Goal: Check status: Check status

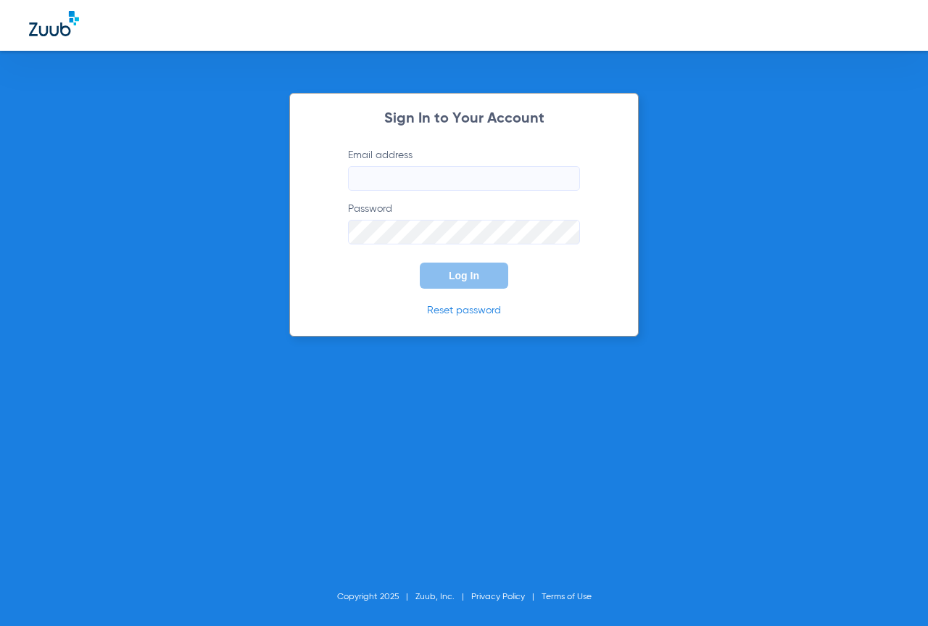
type input "[EMAIL_ADDRESS][DOMAIN_NAME]"
click at [460, 284] on button "Log In" at bounding box center [464, 275] width 88 height 26
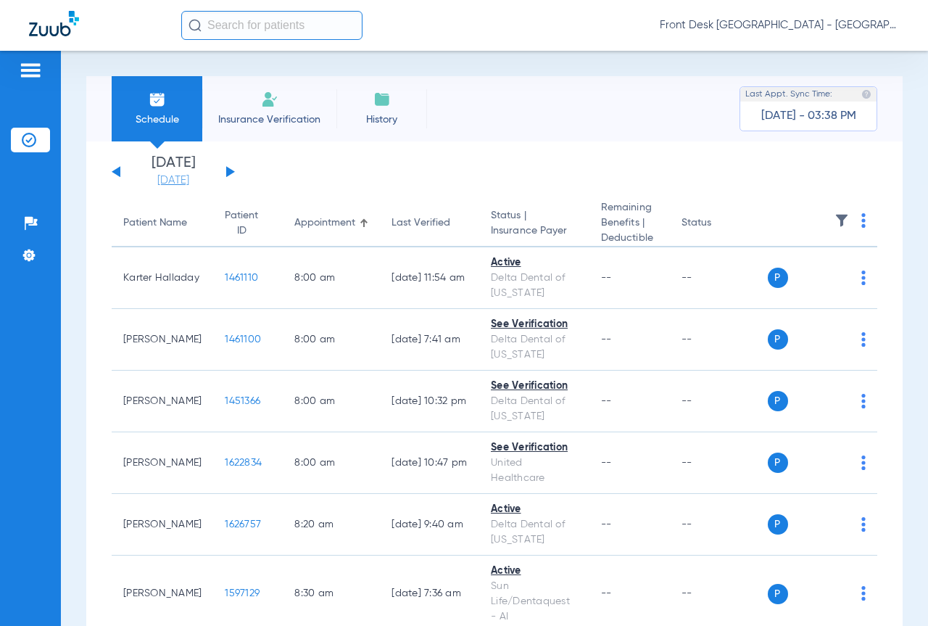
click at [179, 183] on link "[DATE]" at bounding box center [173, 180] width 87 height 15
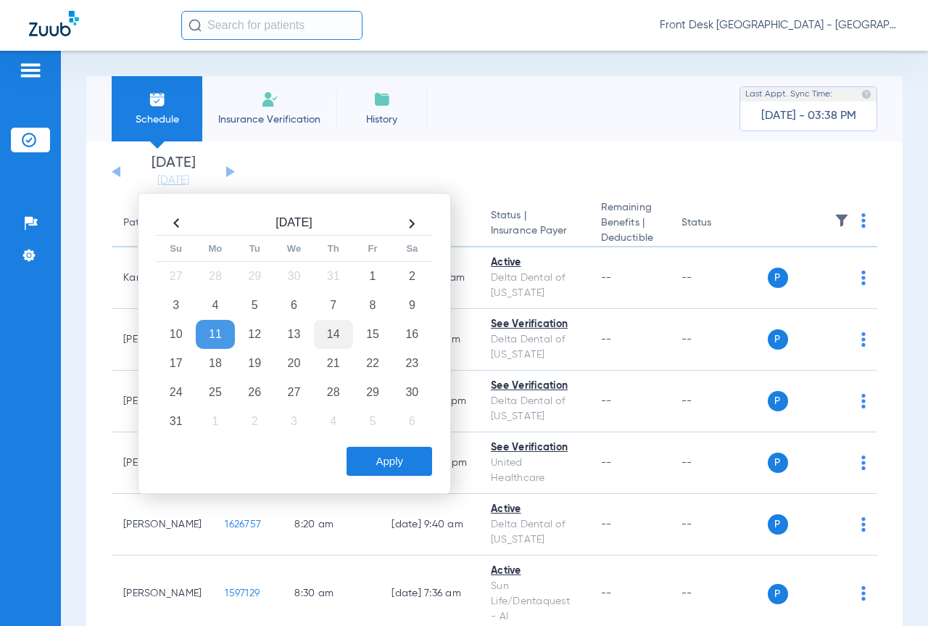
click at [334, 338] on td "14" at bounding box center [333, 334] width 39 height 29
click at [386, 461] on button "Apply" at bounding box center [390, 461] width 86 height 29
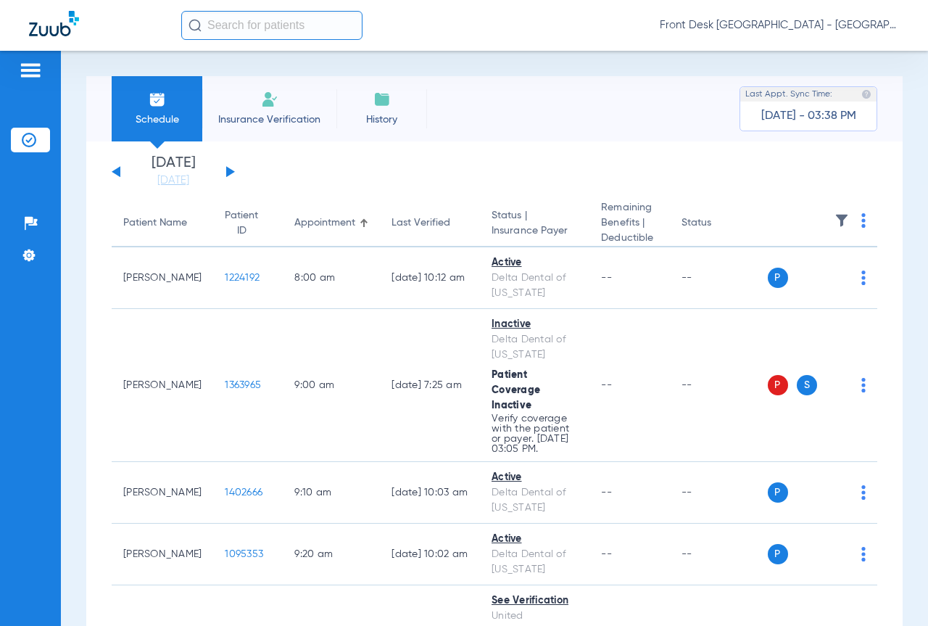
click at [835, 215] on img at bounding box center [842, 220] width 15 height 15
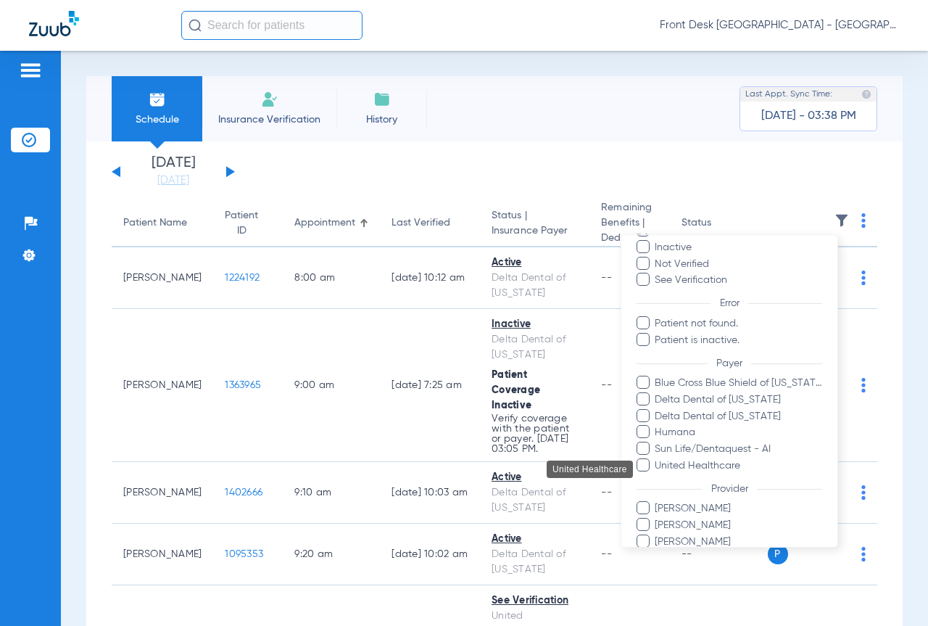
scroll to position [133, 0]
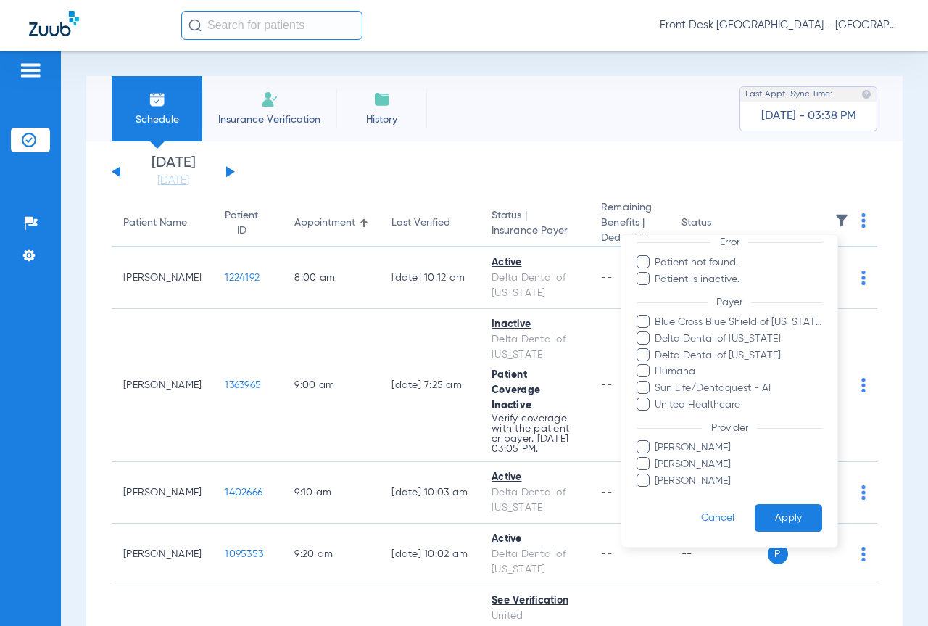
click at [651, 450] on label "[PERSON_NAME]" at bounding box center [730, 447] width 186 height 15
click at [657, 458] on input "[PERSON_NAME]" at bounding box center [657, 458] width 0 height 0
click at [655, 462] on span "[PERSON_NAME]" at bounding box center [738, 464] width 168 height 15
click at [657, 474] on input "[PERSON_NAME]" at bounding box center [657, 474] width 0 height 0
click at [764, 514] on button "Apply" at bounding box center [788, 517] width 67 height 28
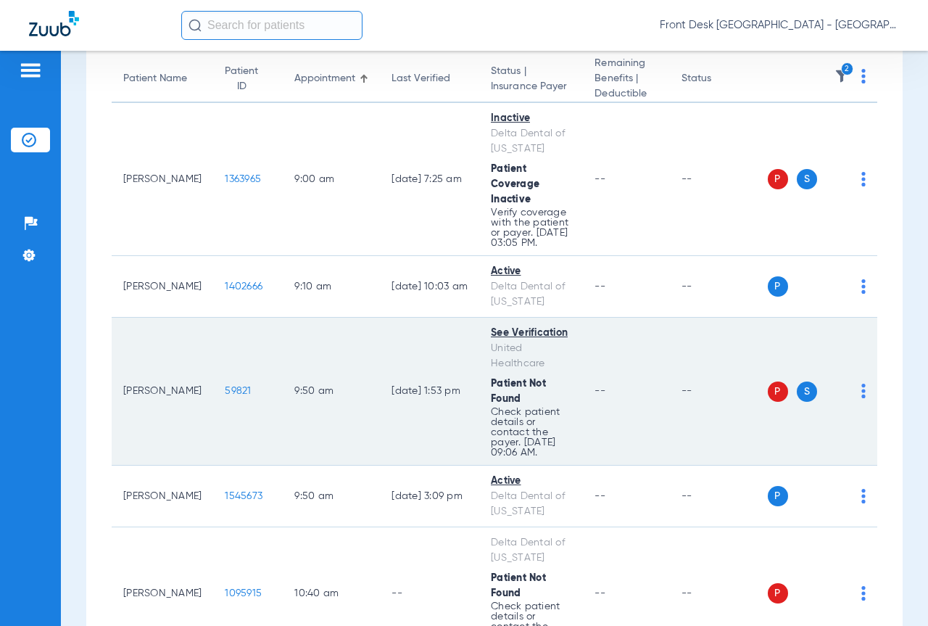
scroll to position [145, 0]
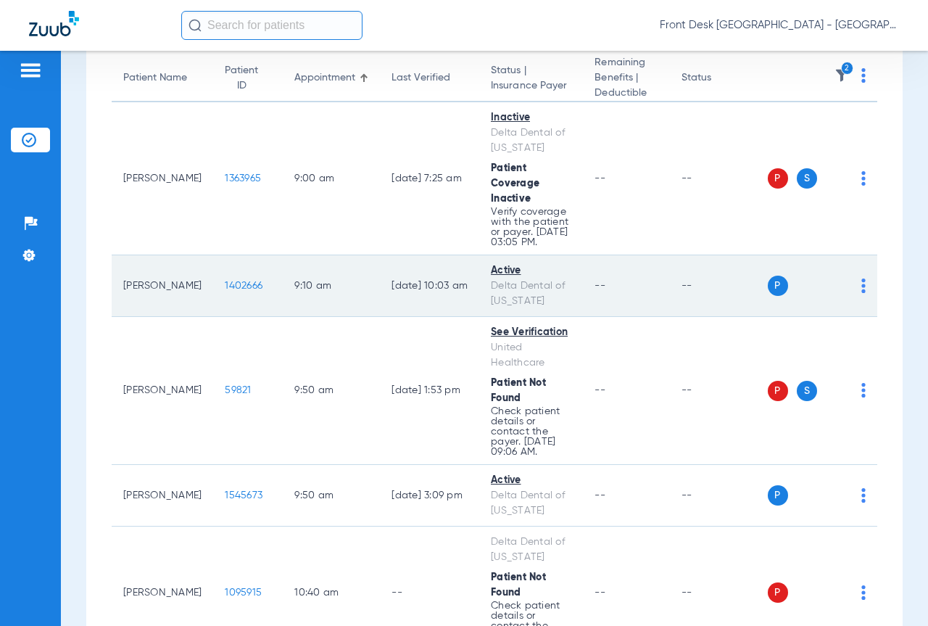
click at [225, 291] on span "1402666" at bounding box center [244, 286] width 38 height 10
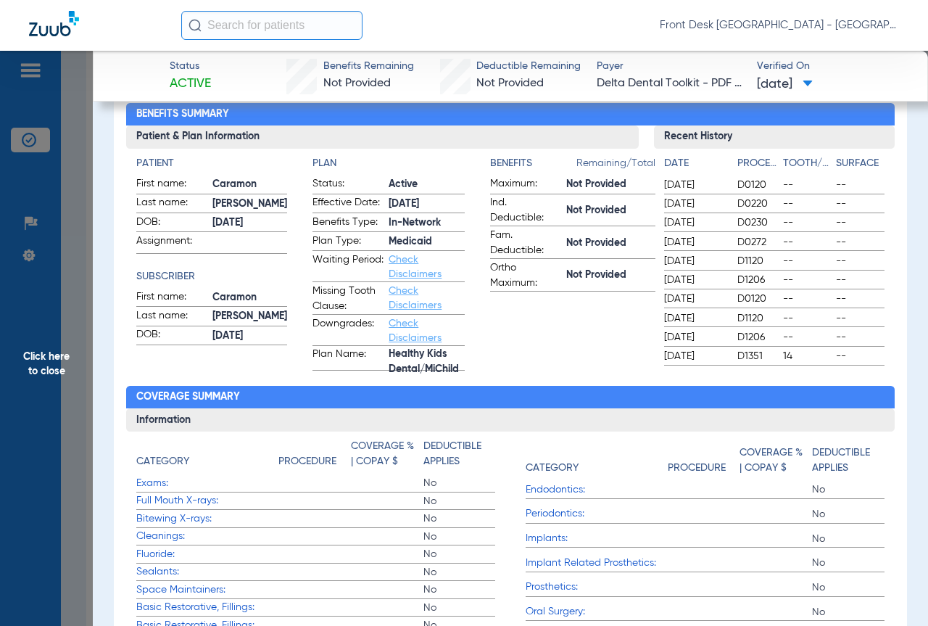
click at [31, 353] on span "Click here to close" at bounding box center [46, 364] width 93 height 626
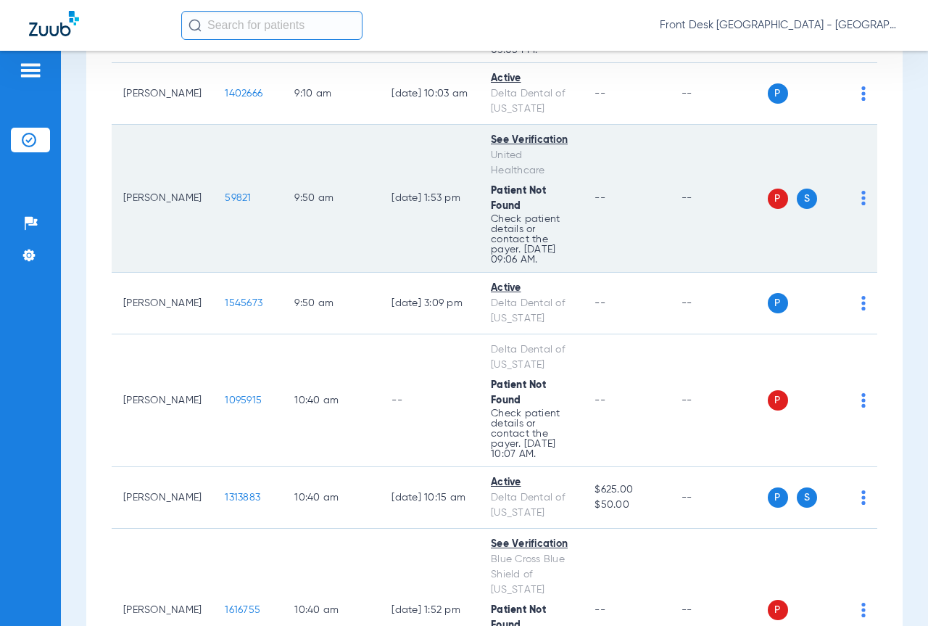
scroll to position [363, 0]
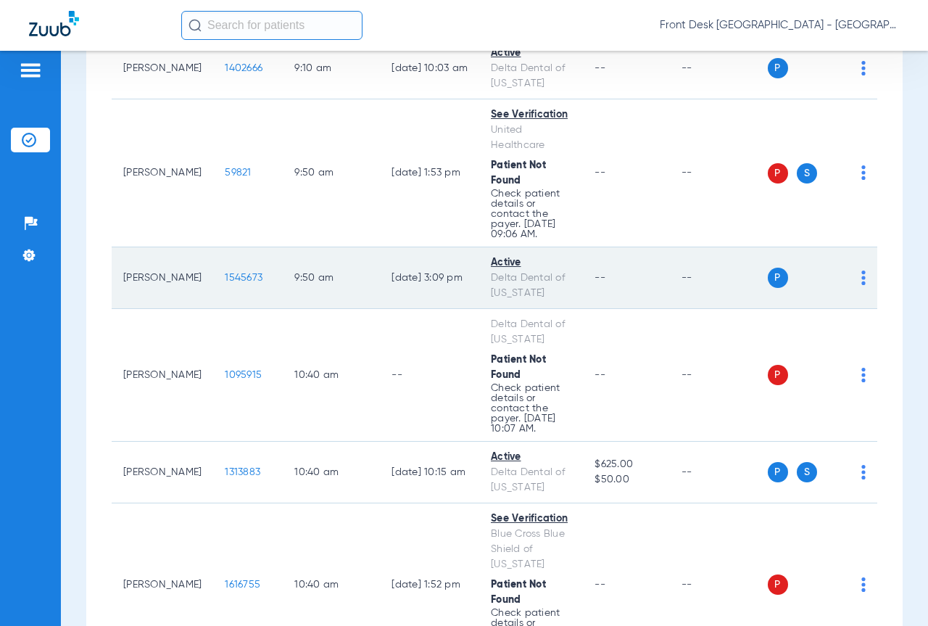
click at [225, 283] on span "1545673" at bounding box center [244, 278] width 38 height 10
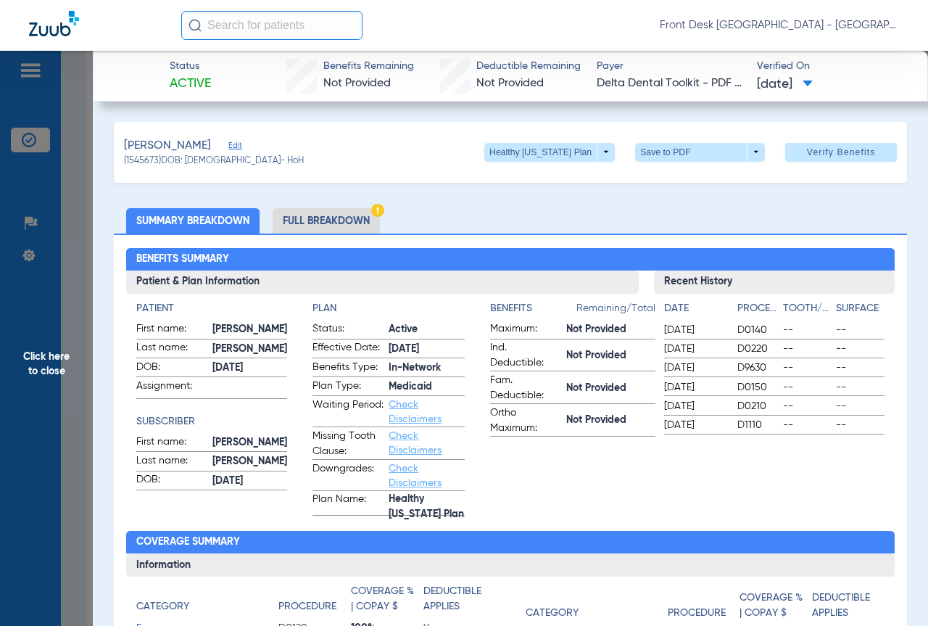
click at [0, 343] on span "Click here to close" at bounding box center [46, 364] width 93 height 626
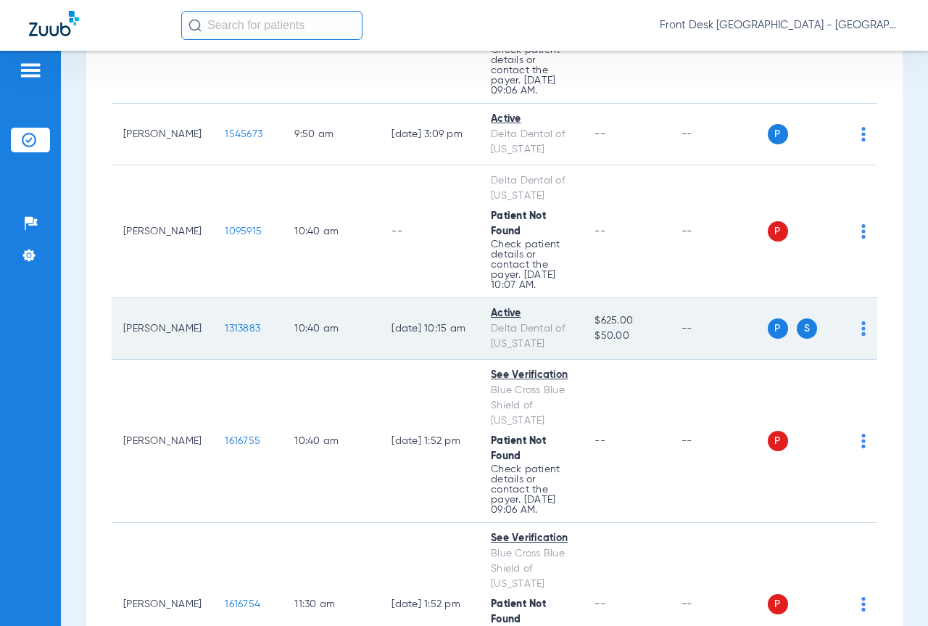
scroll to position [508, 0]
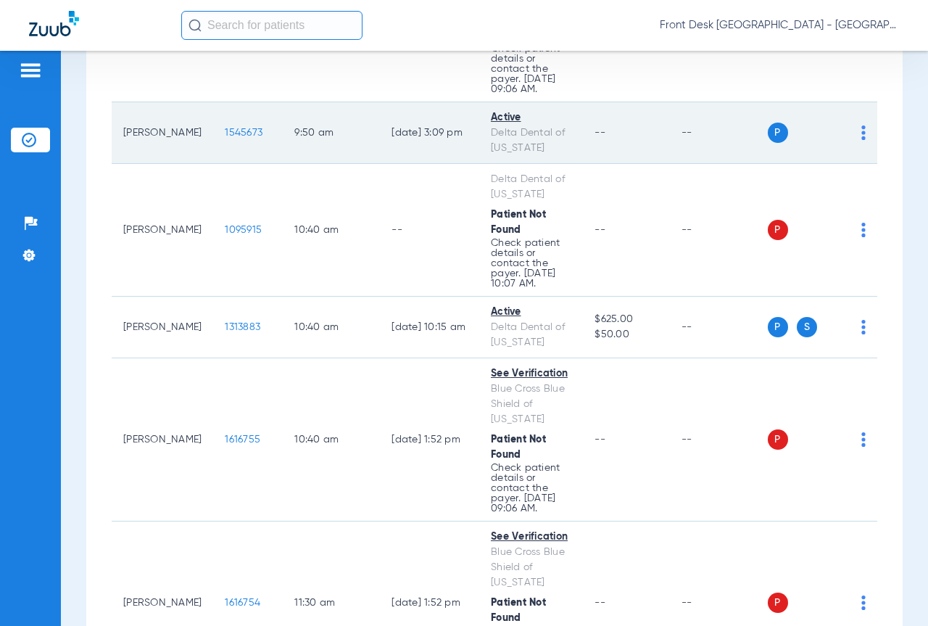
click at [225, 138] on span "1545673" at bounding box center [244, 133] width 38 height 10
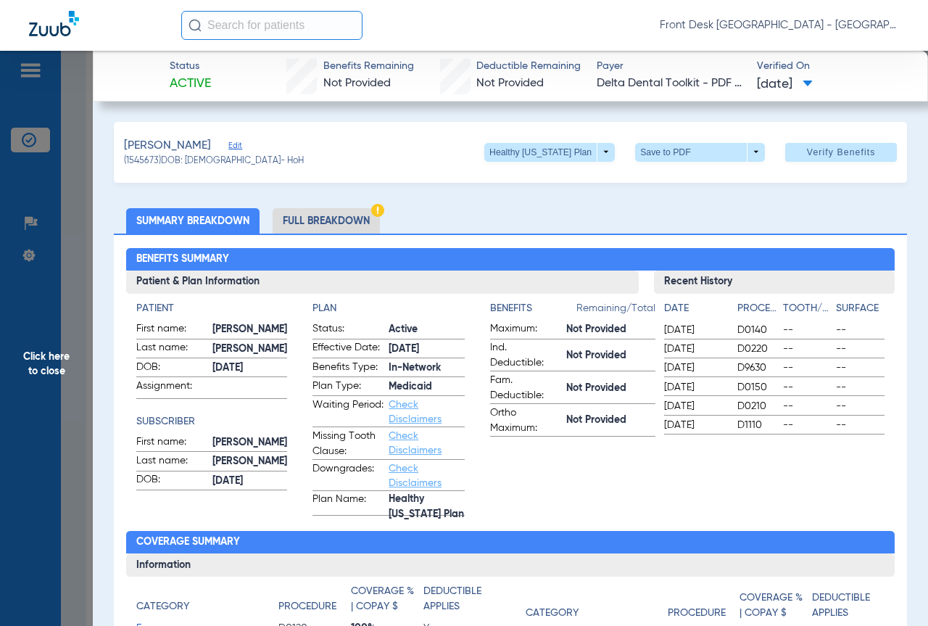
click at [4, 383] on span "Click here to close" at bounding box center [46, 364] width 93 height 626
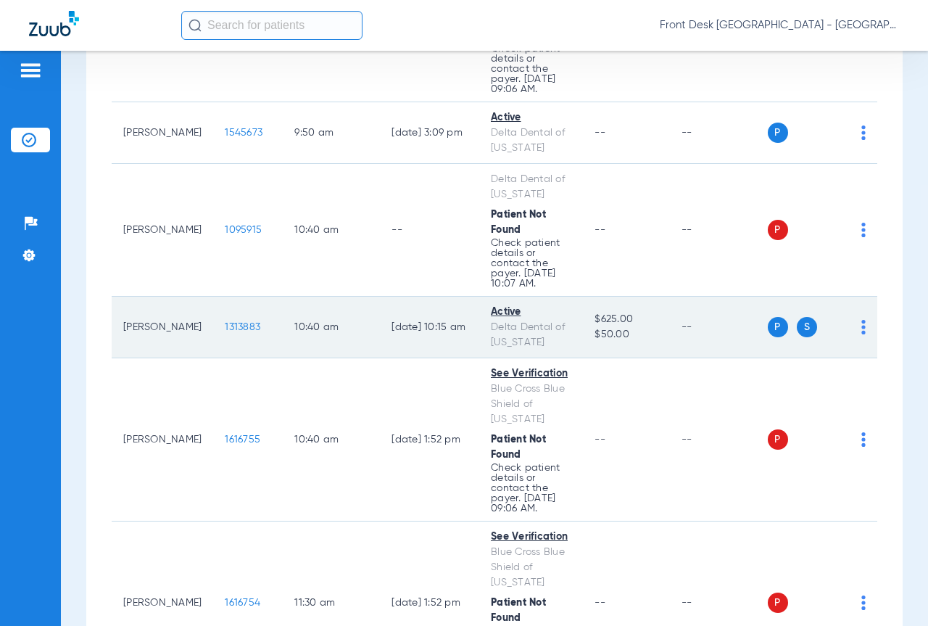
click at [225, 332] on span "1313883" at bounding box center [243, 327] width 36 height 10
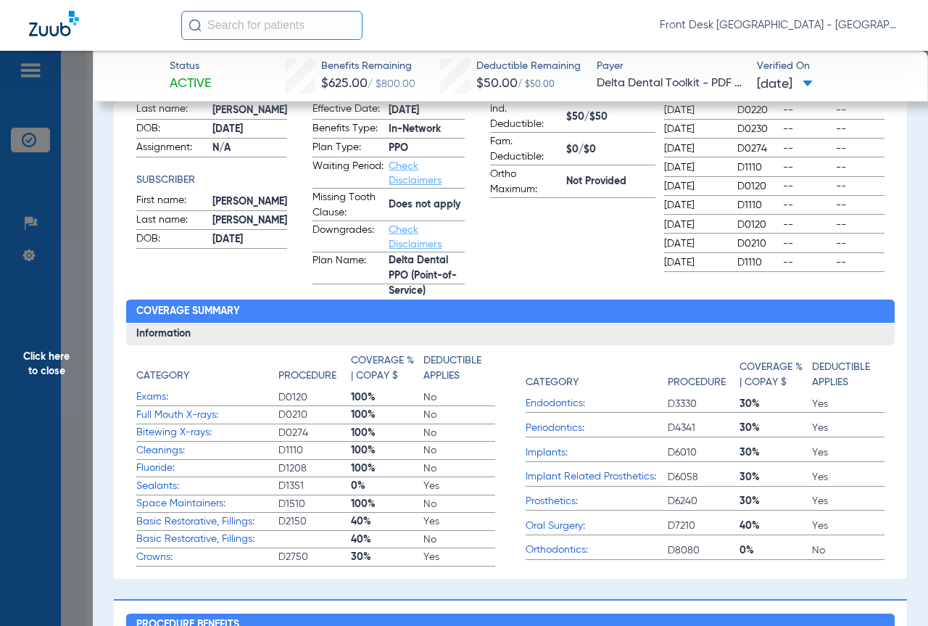
scroll to position [290, 0]
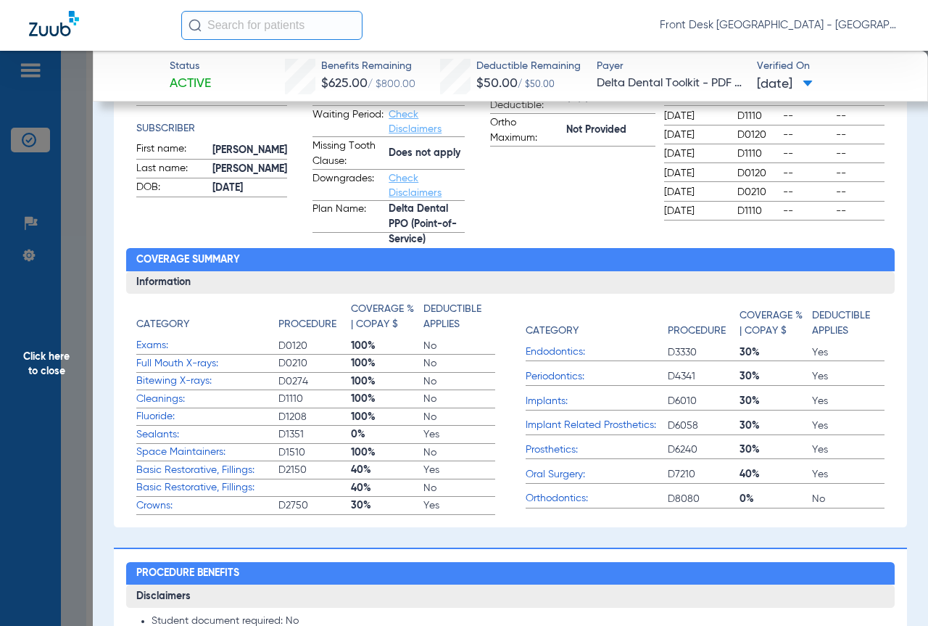
click at [30, 310] on span "Click here to close" at bounding box center [46, 364] width 93 height 626
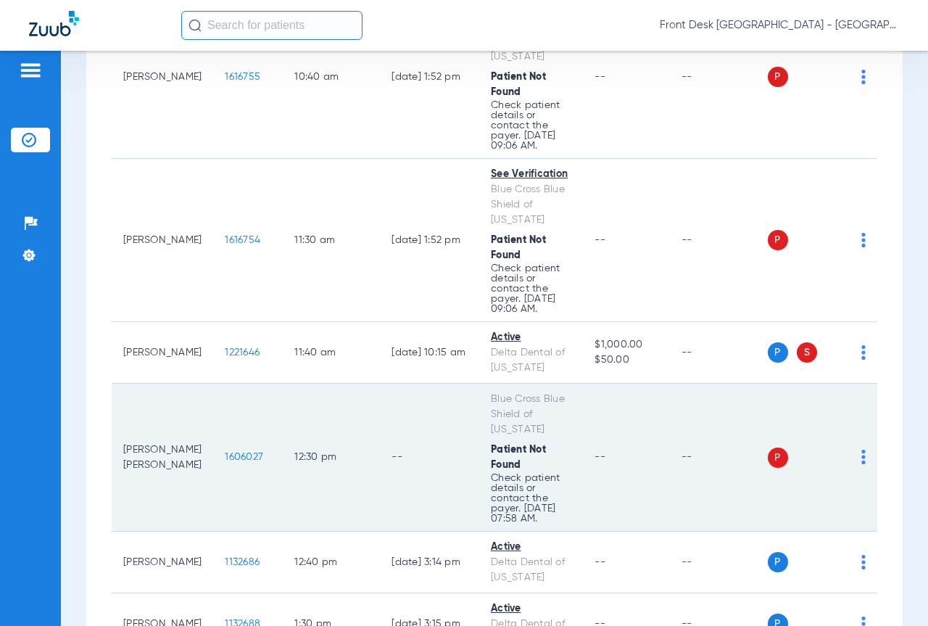
scroll to position [1125, 0]
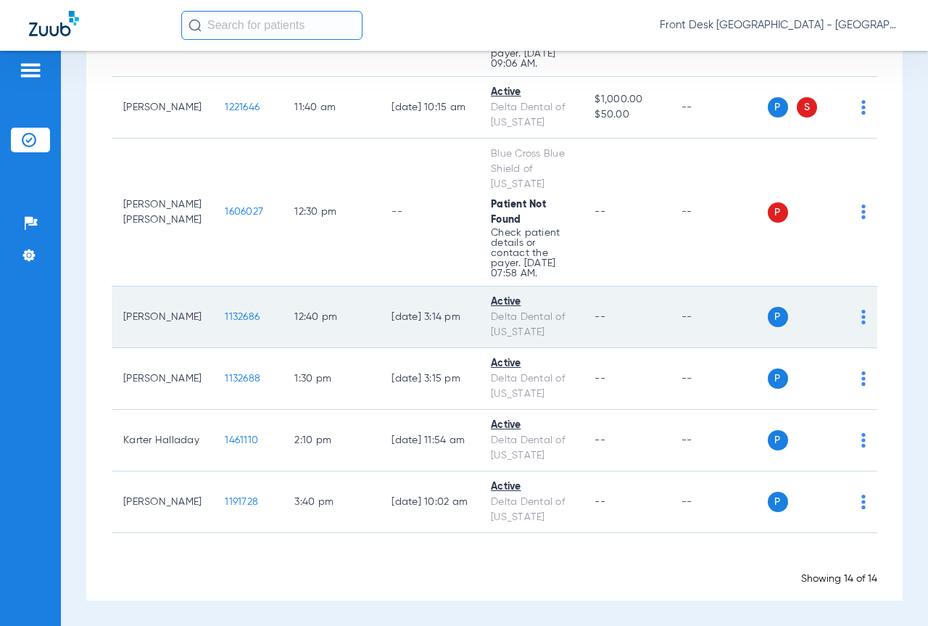
click at [225, 313] on span "1132686" at bounding box center [242, 317] width 35 height 10
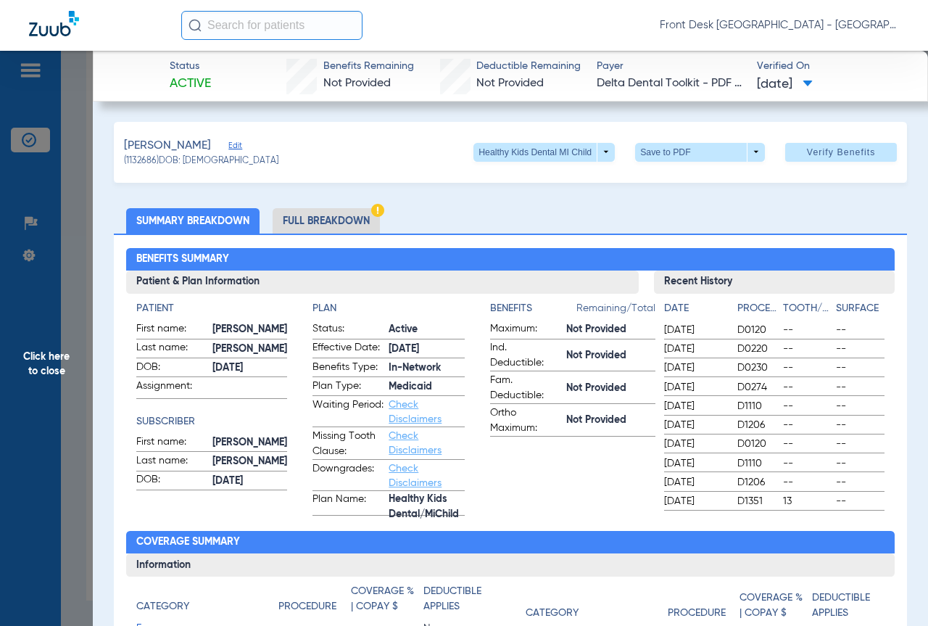
click at [32, 291] on span "Click here to close" at bounding box center [46, 364] width 93 height 626
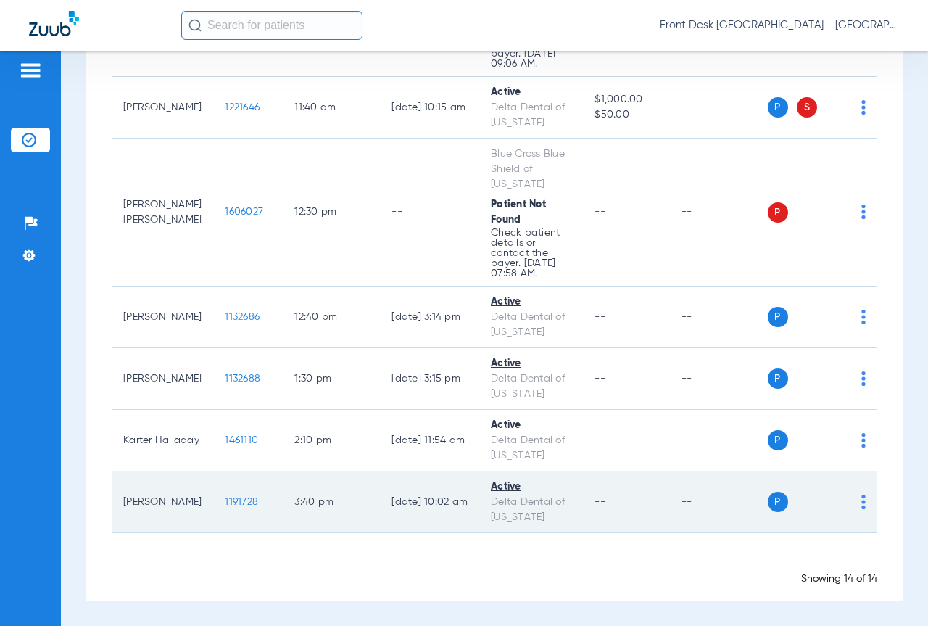
click at [225, 505] on span "1191728" at bounding box center [241, 502] width 33 height 10
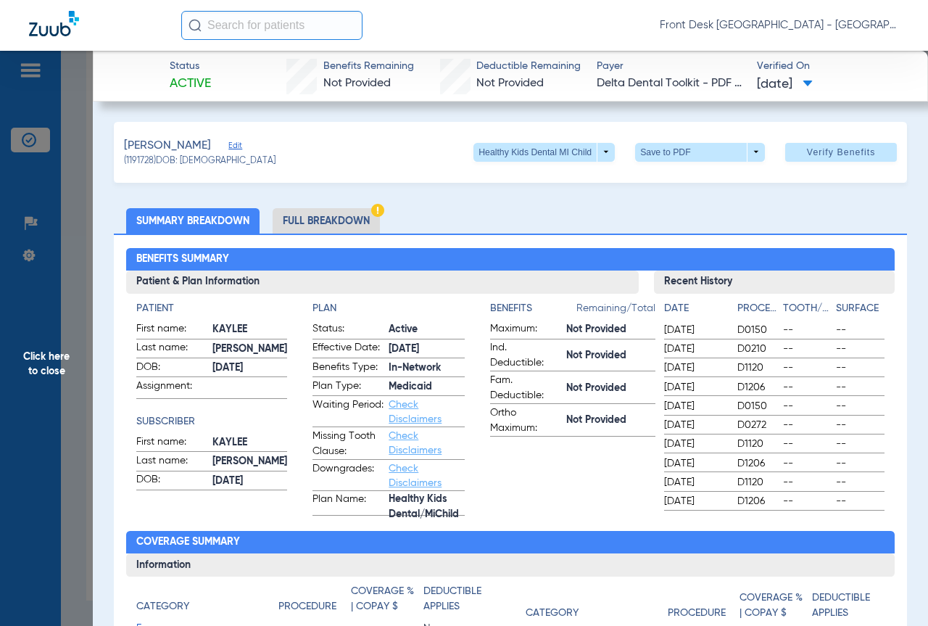
drag, startPoint x: 6, startPoint y: 361, endPoint x: 13, endPoint y: 362, distance: 7.3
click at [6, 361] on span "Click here to close" at bounding box center [46, 364] width 93 height 626
